Goal: Task Accomplishment & Management: Complete application form

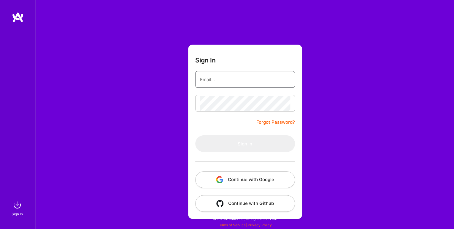
click at [213, 81] on input "email" at bounding box center [245, 79] width 90 height 15
type input "[EMAIL_ADDRESS][DOMAIN_NAME]"
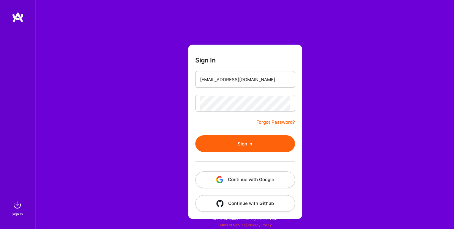
click at [239, 149] on button "Sign In" at bounding box center [245, 143] width 100 height 17
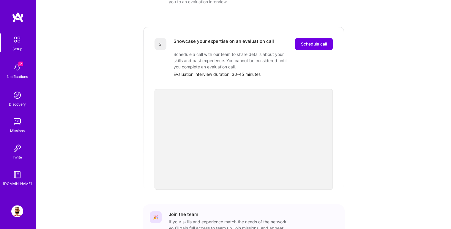
scroll to position [166, 0]
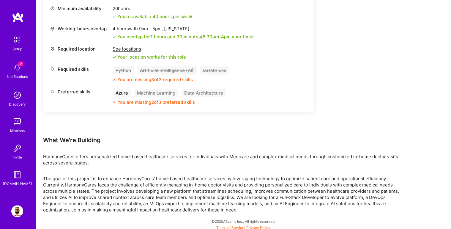
scroll to position [770, 0]
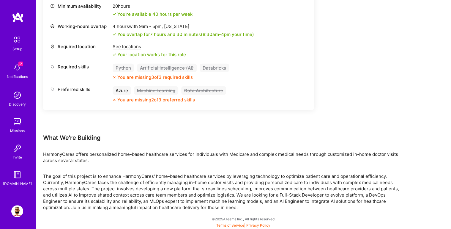
click at [18, 121] on img at bounding box center [17, 122] width 12 height 12
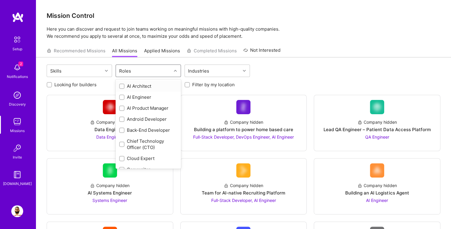
click at [170, 72] on div "Roles" at bounding box center [144, 71] width 56 height 12
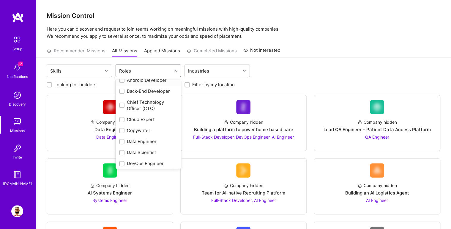
scroll to position [48, 0]
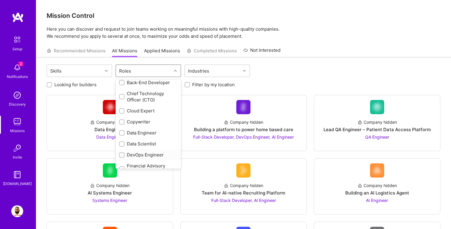
click at [124, 155] on input "checkbox" at bounding box center [122, 155] width 4 height 4
checkbox input "true"
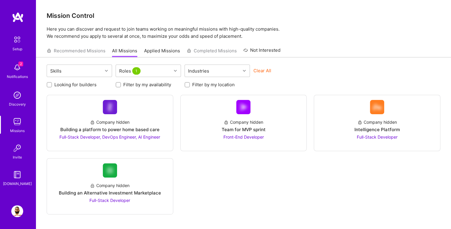
click at [207, 174] on div "Company hidden Building a platform to power home based care Full-Stack Develope…" at bounding box center [244, 154] width 394 height 119
click at [143, 121] on div "Company hidden Building a platform to power home based care Full-Stack Develope…" at bounding box center [110, 127] width 116 height 26
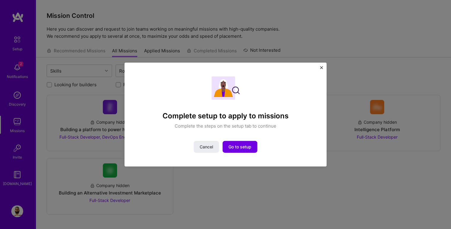
click at [321, 65] on div "Complete setup to apply to missions Complete the steps on the setup tab to cont…" at bounding box center [225, 115] width 202 height 104
click at [320, 68] on img "Close" at bounding box center [321, 67] width 3 height 3
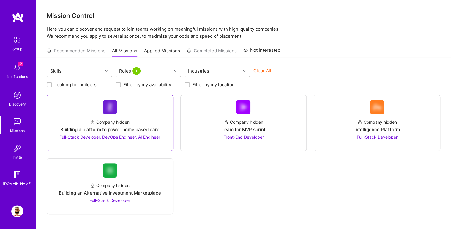
click at [106, 108] on img at bounding box center [110, 107] width 14 height 14
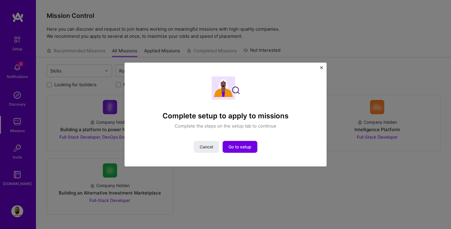
click at [320, 67] on img "Close" at bounding box center [321, 67] width 3 height 3
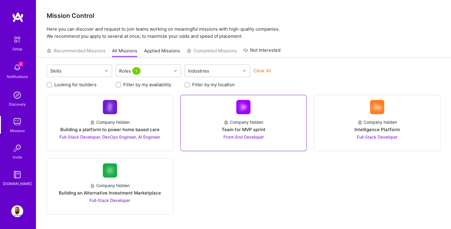
click at [244, 109] on img at bounding box center [243, 107] width 14 height 14
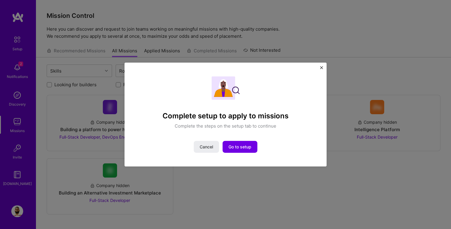
click at [320, 69] on img "Close" at bounding box center [321, 67] width 3 height 3
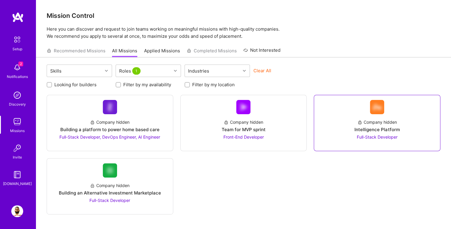
click at [350, 130] on div "Company hidden Intelligence Platform Full-Stack Developer" at bounding box center [377, 127] width 116 height 26
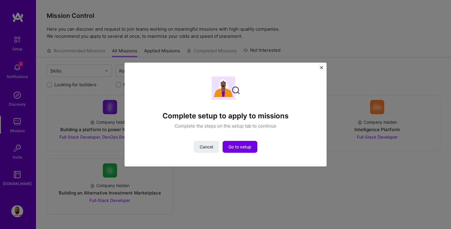
click at [318, 67] on div "Complete setup to apply to missions Complete the steps on the setup tab to cont…" at bounding box center [225, 115] width 202 height 104
click at [321, 68] on img "Close" at bounding box center [321, 67] width 3 height 3
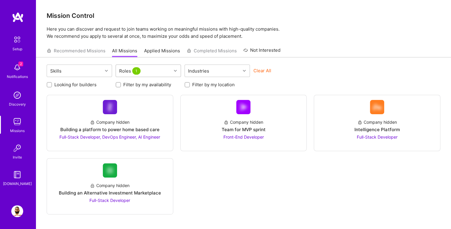
click at [176, 72] on icon at bounding box center [175, 70] width 3 height 3
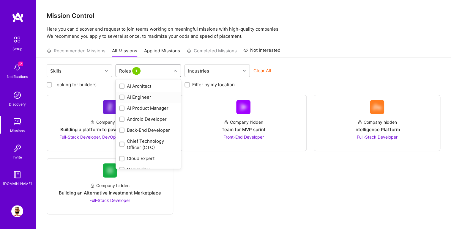
click at [121, 97] on input "checkbox" at bounding box center [122, 97] width 4 height 4
checkbox input "true"
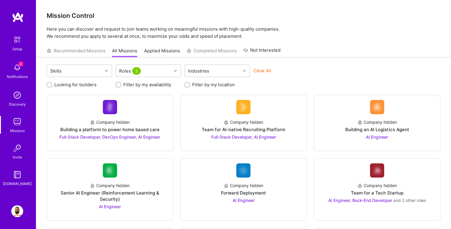
click at [293, 75] on div "Clear All" at bounding box center [285, 72] width 65 height 11
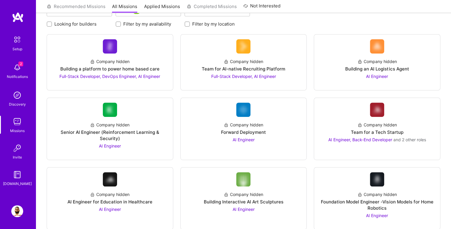
scroll to position [71, 0]
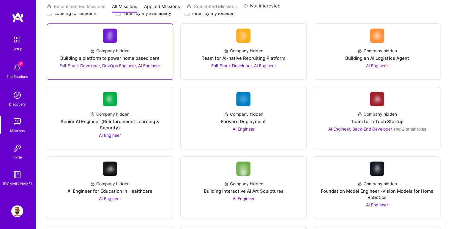
click at [121, 65] on span "Full-Stack Developer, DevOps Engineer, AI Engineer" at bounding box center [109, 65] width 101 height 5
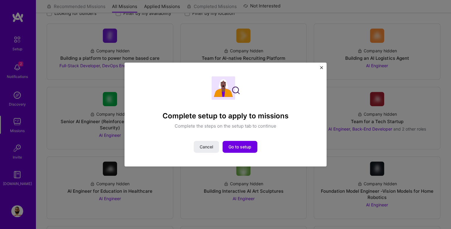
click at [321, 67] on img "Close" at bounding box center [321, 67] width 3 height 3
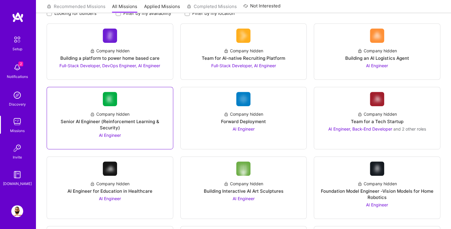
click at [113, 134] on span "AI Engineer" at bounding box center [110, 134] width 22 height 5
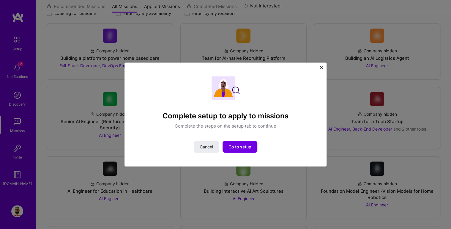
click at [322, 68] on img "Close" at bounding box center [321, 67] width 3 height 3
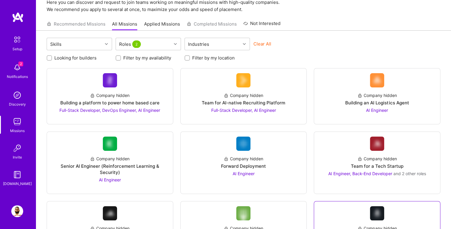
scroll to position [0, 0]
